Goal: Transaction & Acquisition: Subscribe to service/newsletter

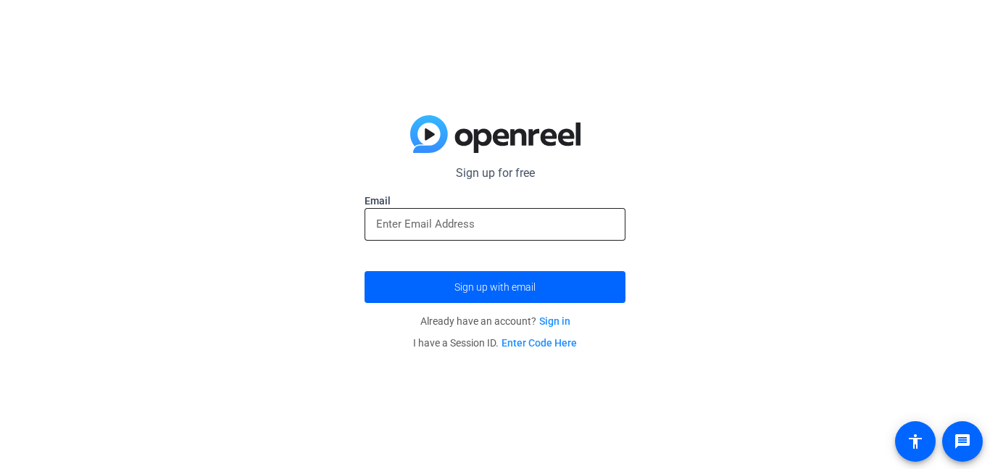
click at [418, 219] on input "email" at bounding box center [495, 223] width 238 height 17
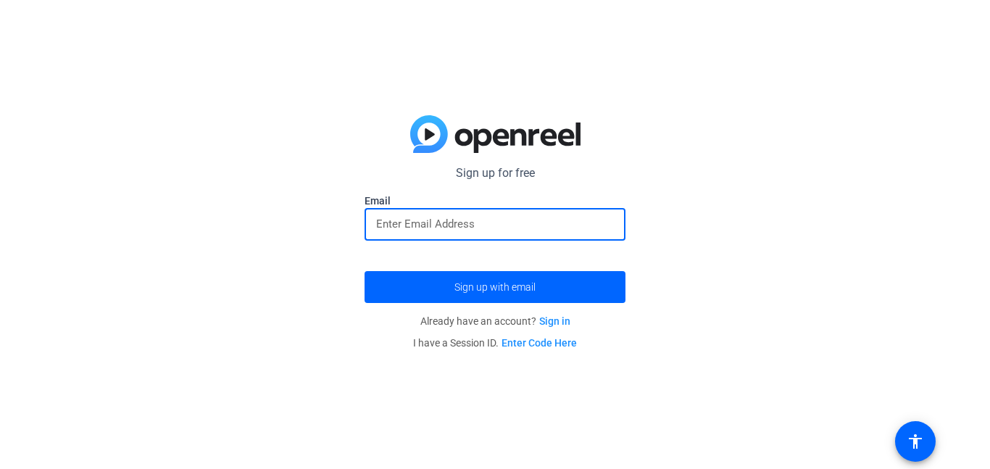
type input "[EMAIL_ADDRESS][DOMAIN_NAME]"
click at [493, 287] on span "Sign up with email" at bounding box center [494, 287] width 81 height 0
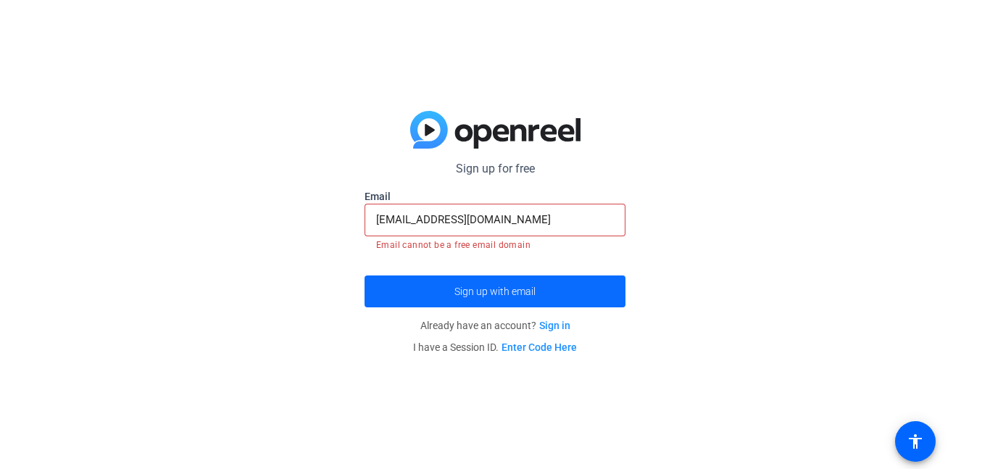
click at [536, 288] on span "submit" at bounding box center [494, 291] width 261 height 35
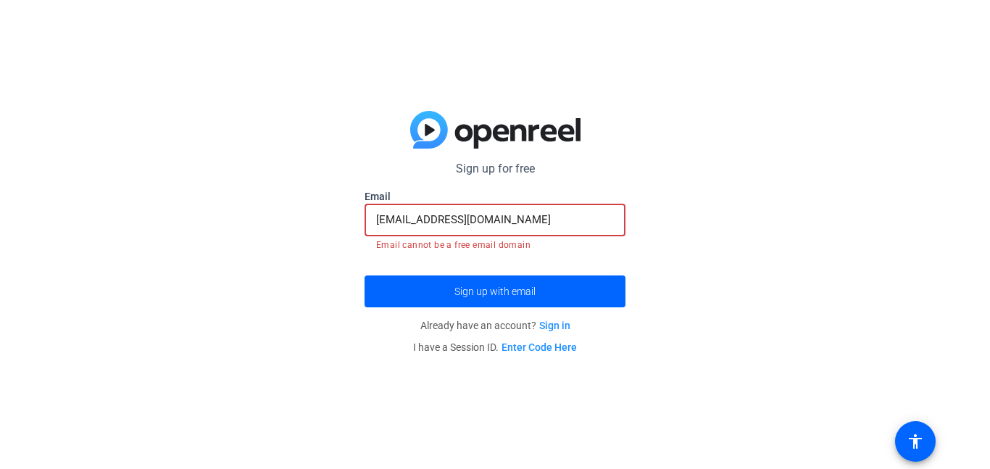
drag, startPoint x: 534, startPoint y: 214, endPoint x: 303, endPoint y: 234, distance: 231.9
click at [303, 234] on div "Sign up for free [EMAIL_ADDRESS][DOMAIN_NAME] Email [EMAIL_ADDRESS][DOMAIN_NAME…" at bounding box center [495, 234] width 990 height 469
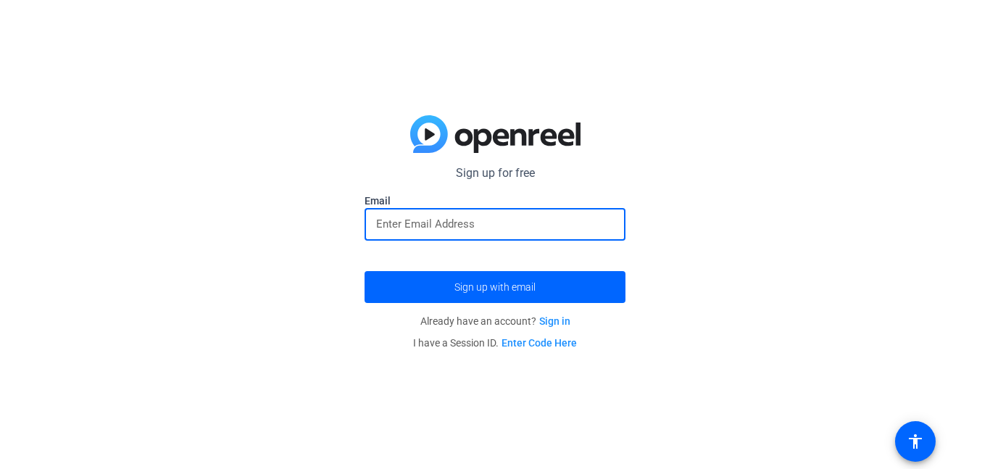
type input "g"
type input "[EMAIL_ADDRESS][DOMAIN_NAME]"
click at [364, 271] on button "Sign up with email" at bounding box center [494, 287] width 261 height 32
